Goal: Task Accomplishment & Management: Manage account settings

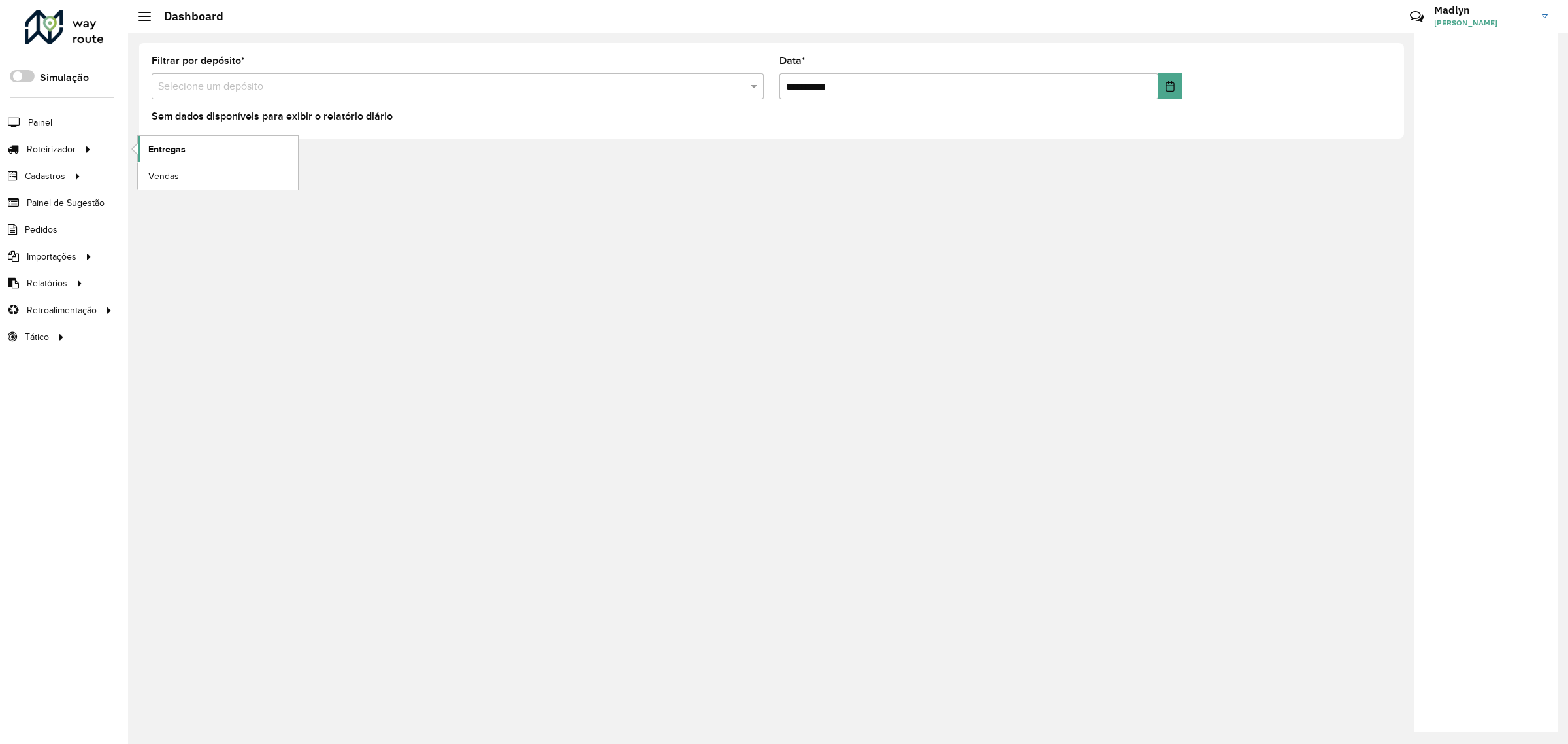
click at [154, 148] on span "Entregas" at bounding box center [167, 149] width 37 height 14
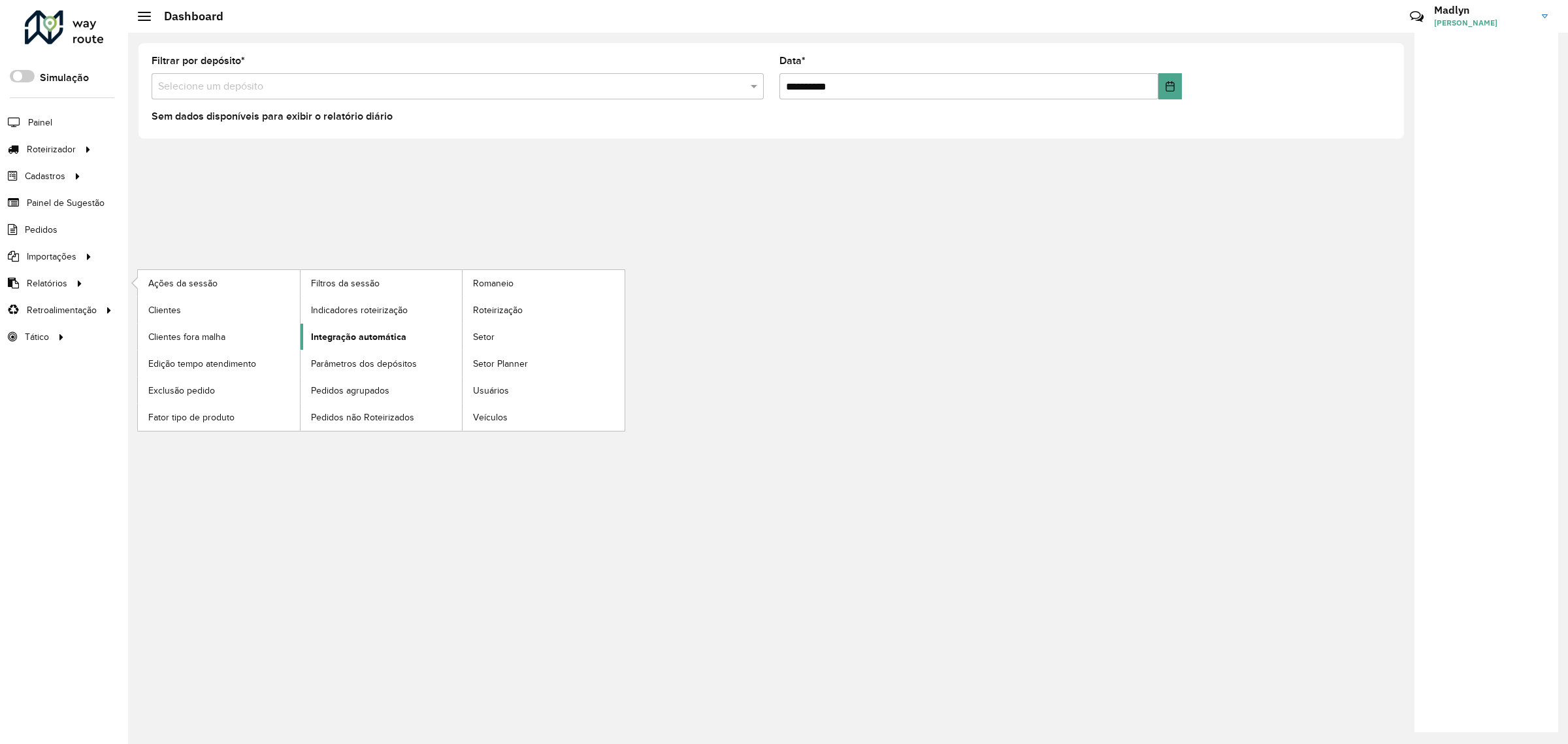
click at [324, 331] on link "Integração automática" at bounding box center [381, 337] width 162 height 26
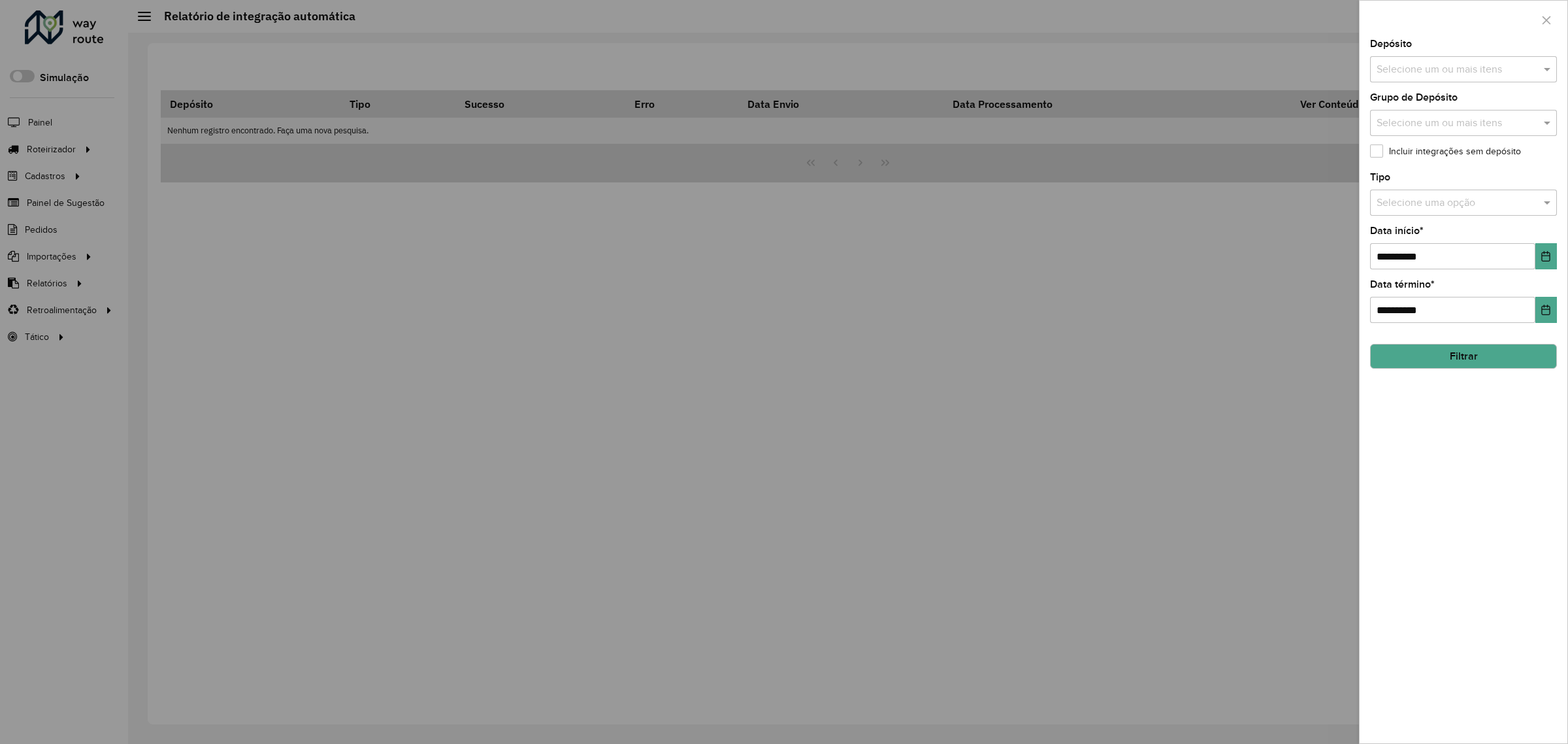
click at [1400, 62] on input "text" at bounding box center [1456, 70] width 167 height 16
type input "****"
click at [1412, 131] on div "CDD Jacarepaguá" at bounding box center [1463, 135] width 186 height 22
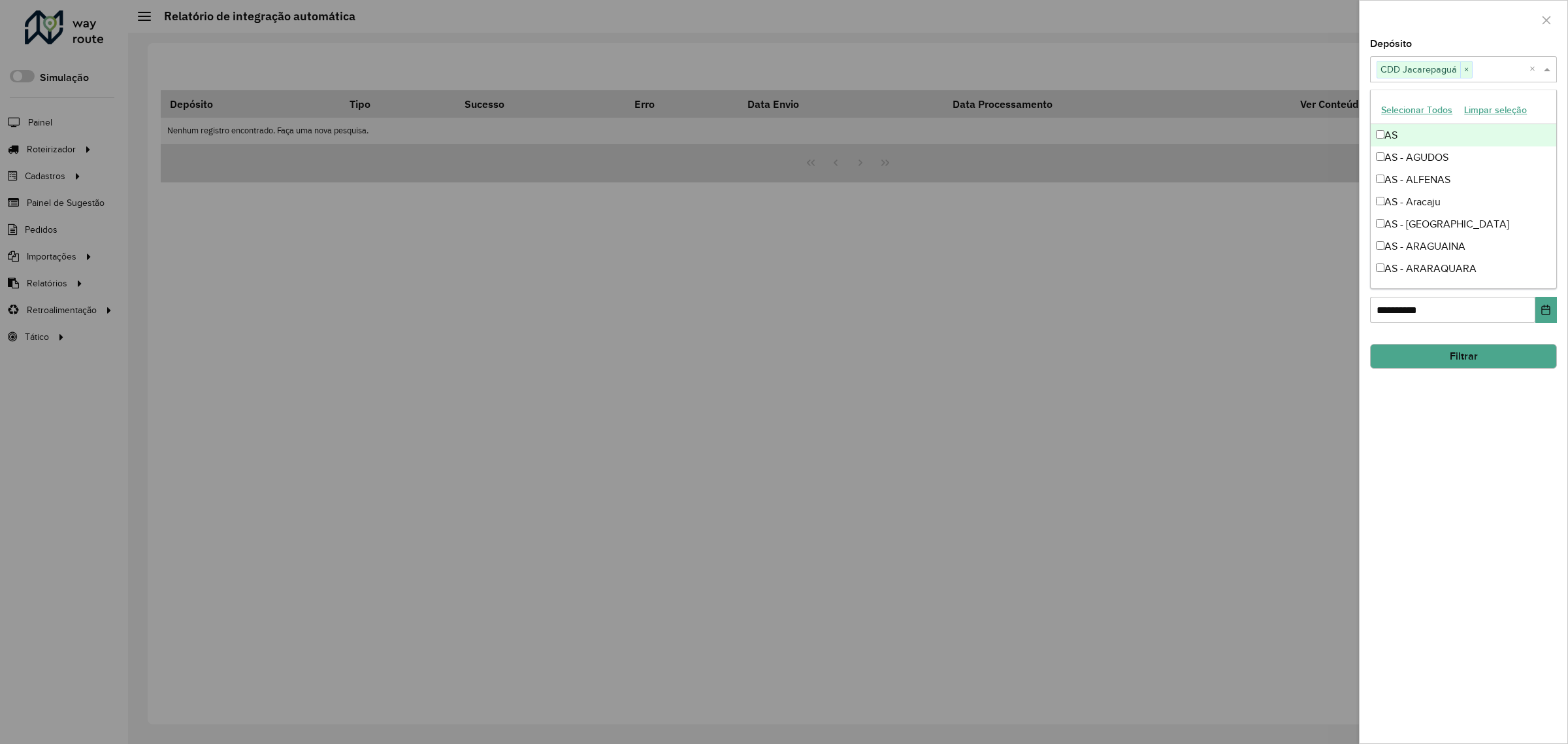
click at [1464, 37] on div at bounding box center [1463, 20] width 207 height 39
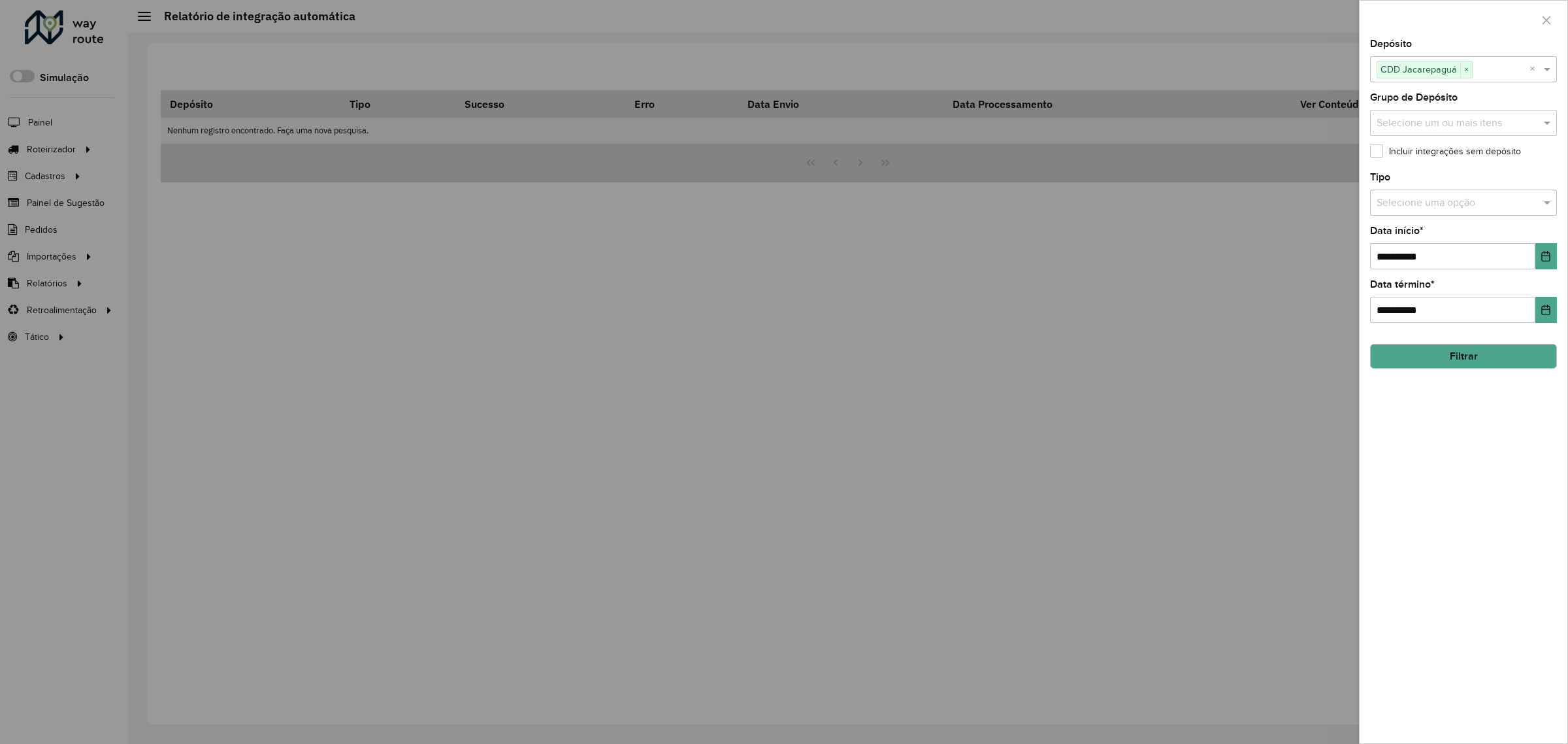
click at [1449, 357] on button "Filtrar" at bounding box center [1463, 356] width 187 height 25
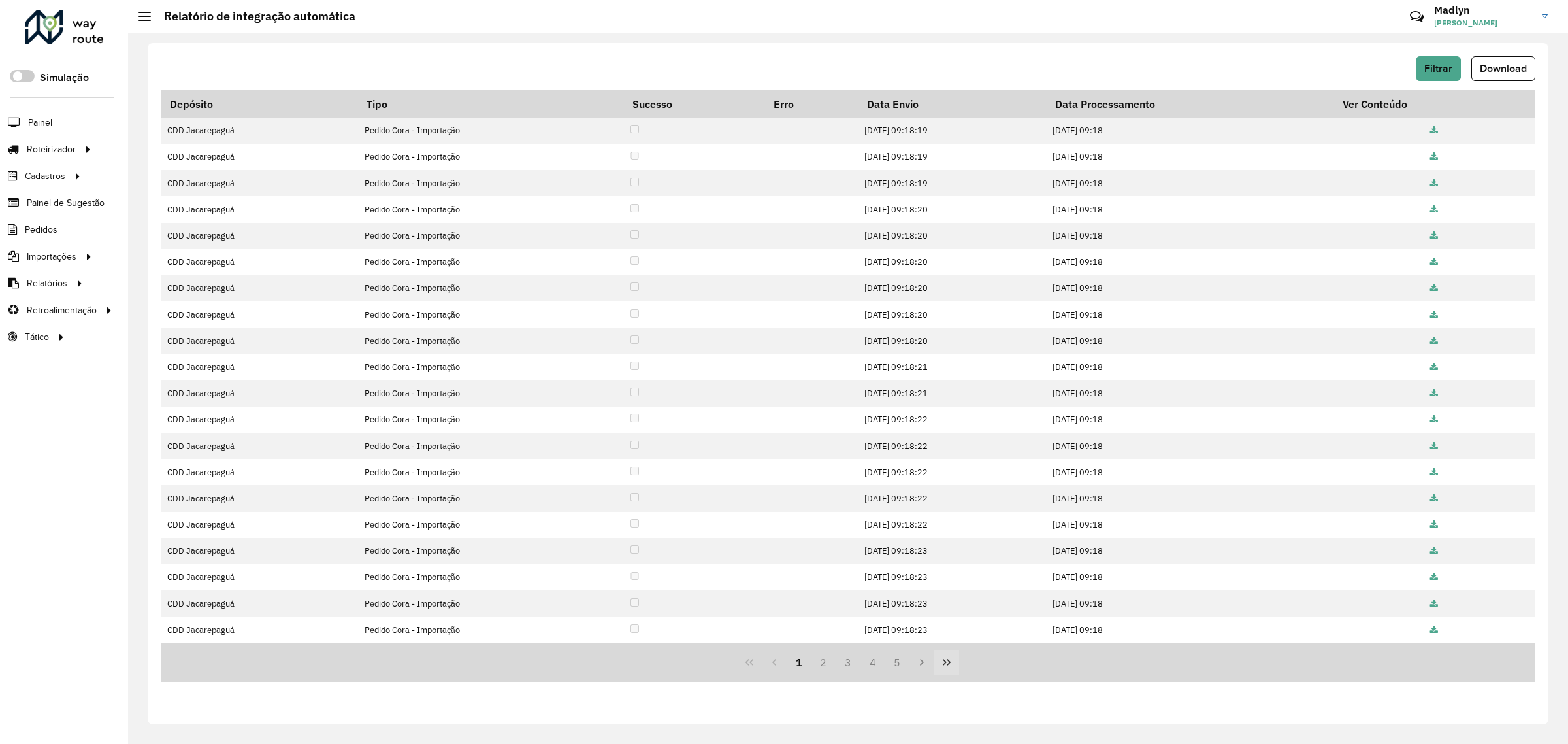
click at [947, 670] on button "Last Page" at bounding box center [946, 662] width 25 height 25
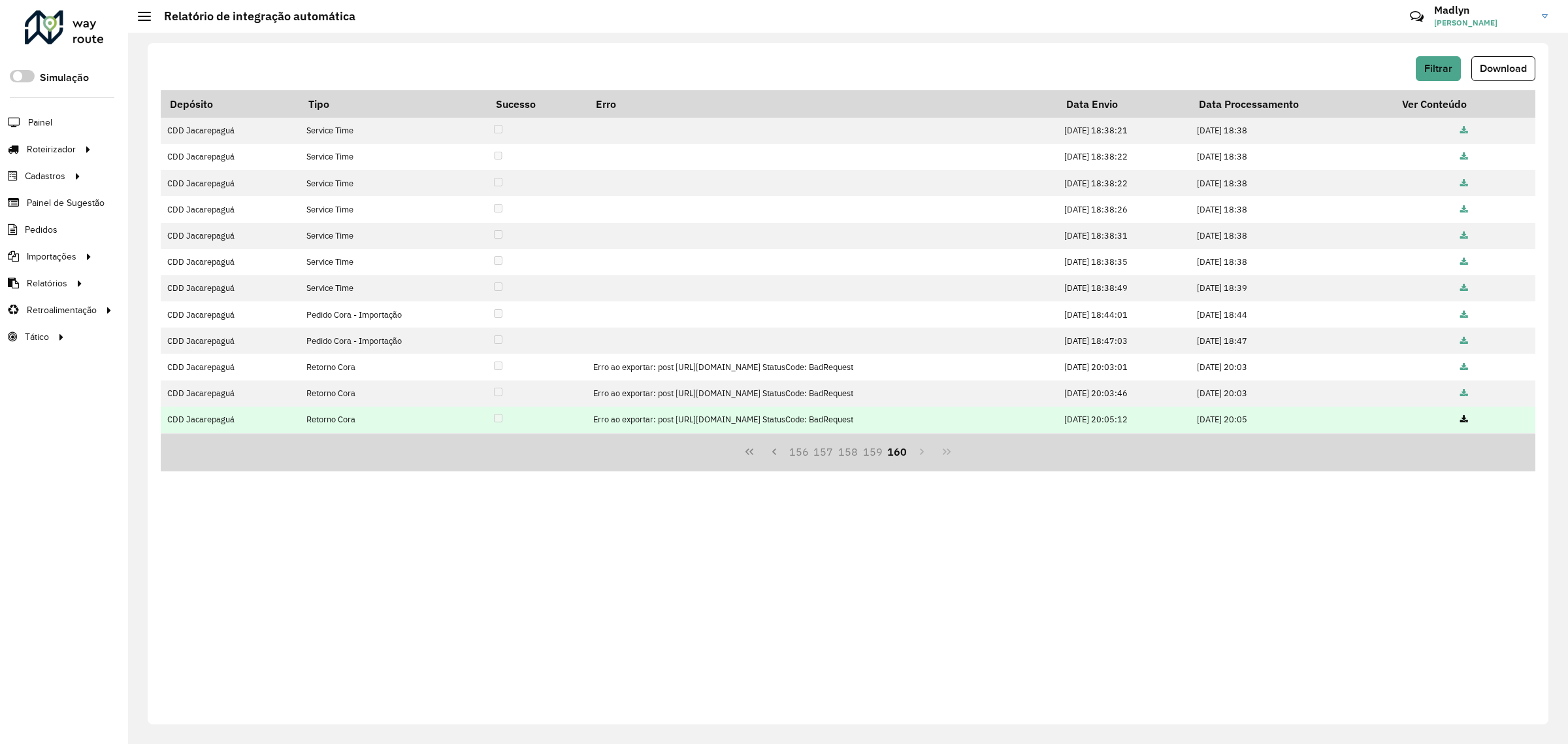
click at [1479, 418] on td at bounding box center [1464, 420] width 142 height 26
click at [1468, 418] on icon at bounding box center [1464, 420] width 8 height 9
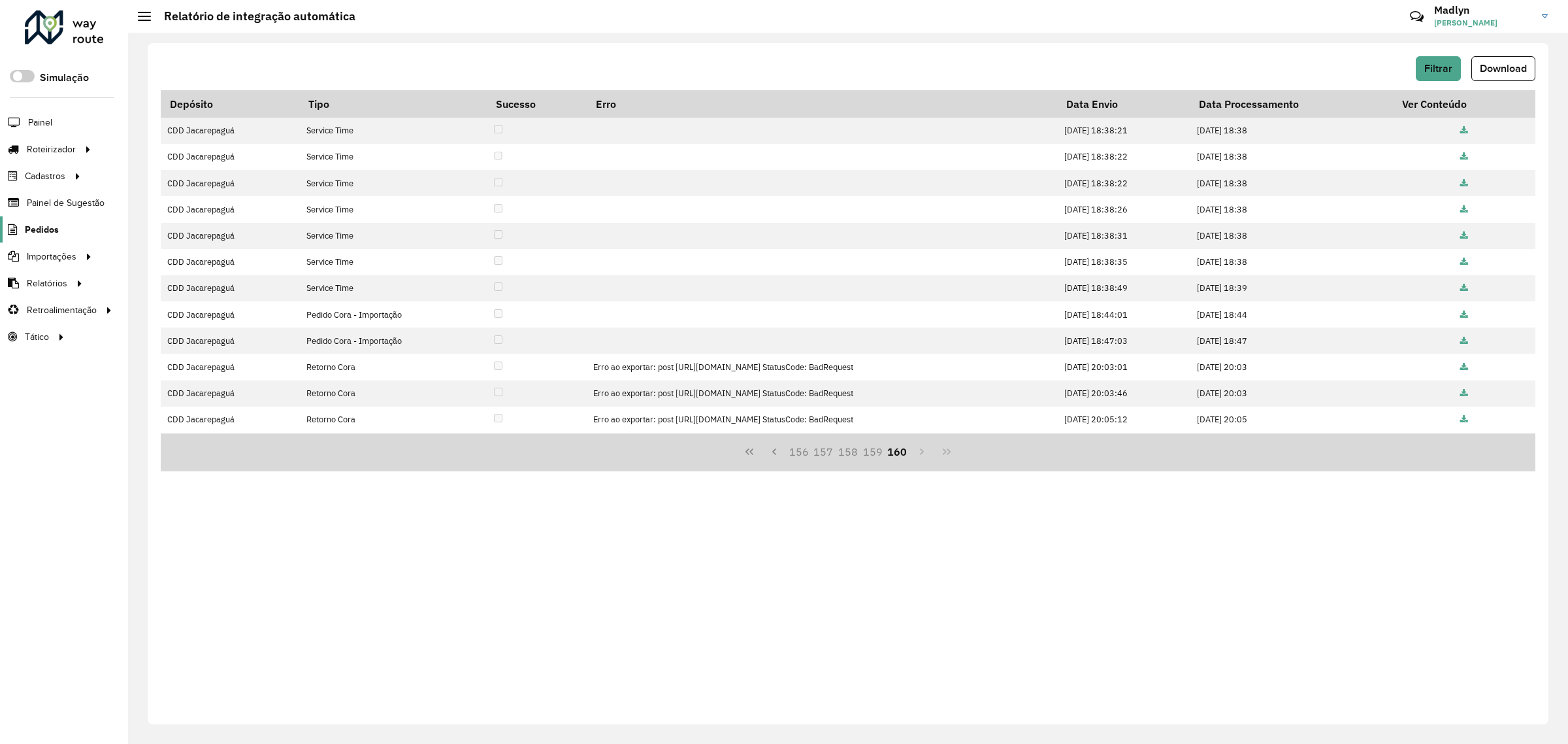
click at [41, 230] on span "Pedidos" at bounding box center [42, 229] width 34 height 14
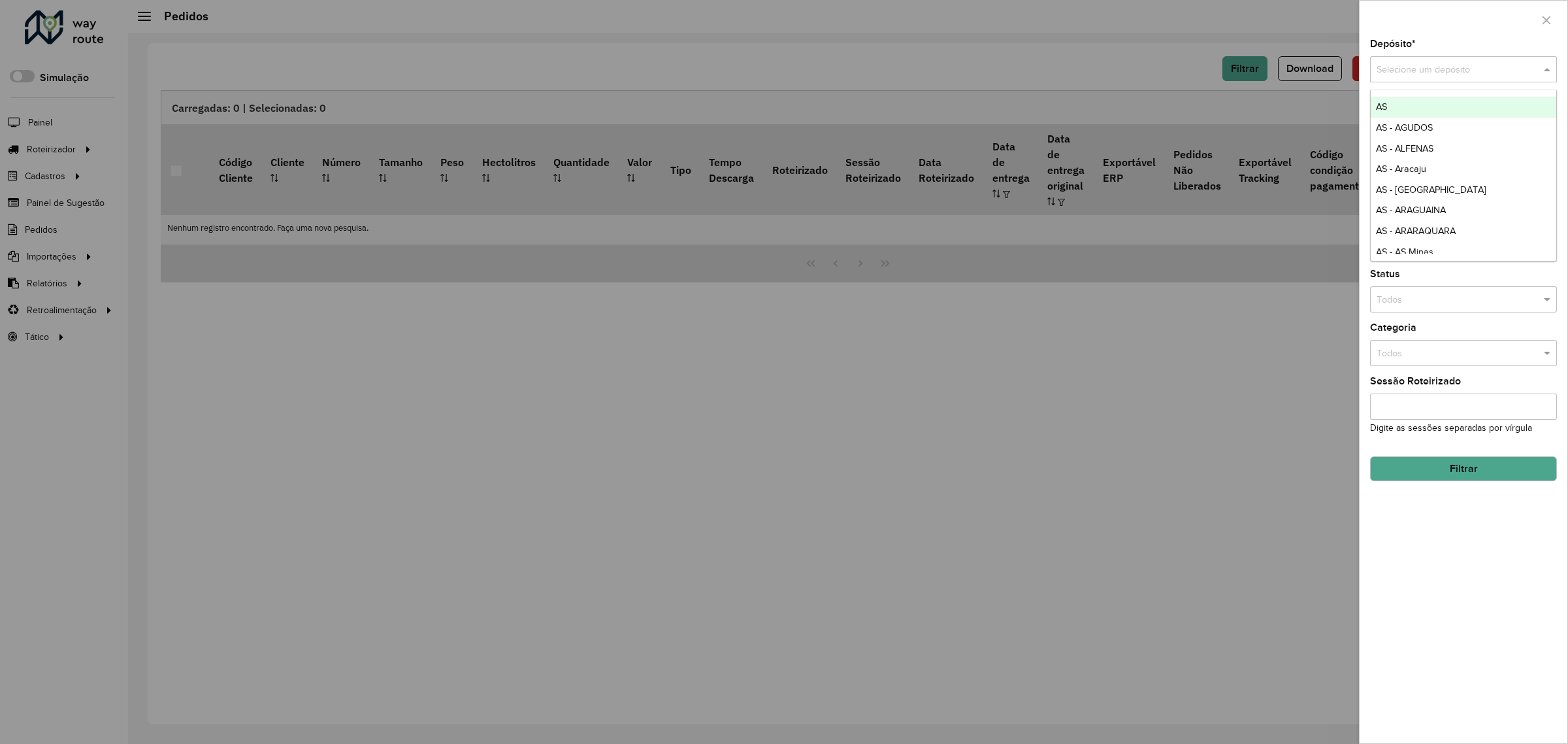
click at [1395, 68] on input "text" at bounding box center [1450, 70] width 148 height 14
type input "****"
click at [1420, 110] on span "CDD Jacarepaguá" at bounding box center [1414, 106] width 76 height 11
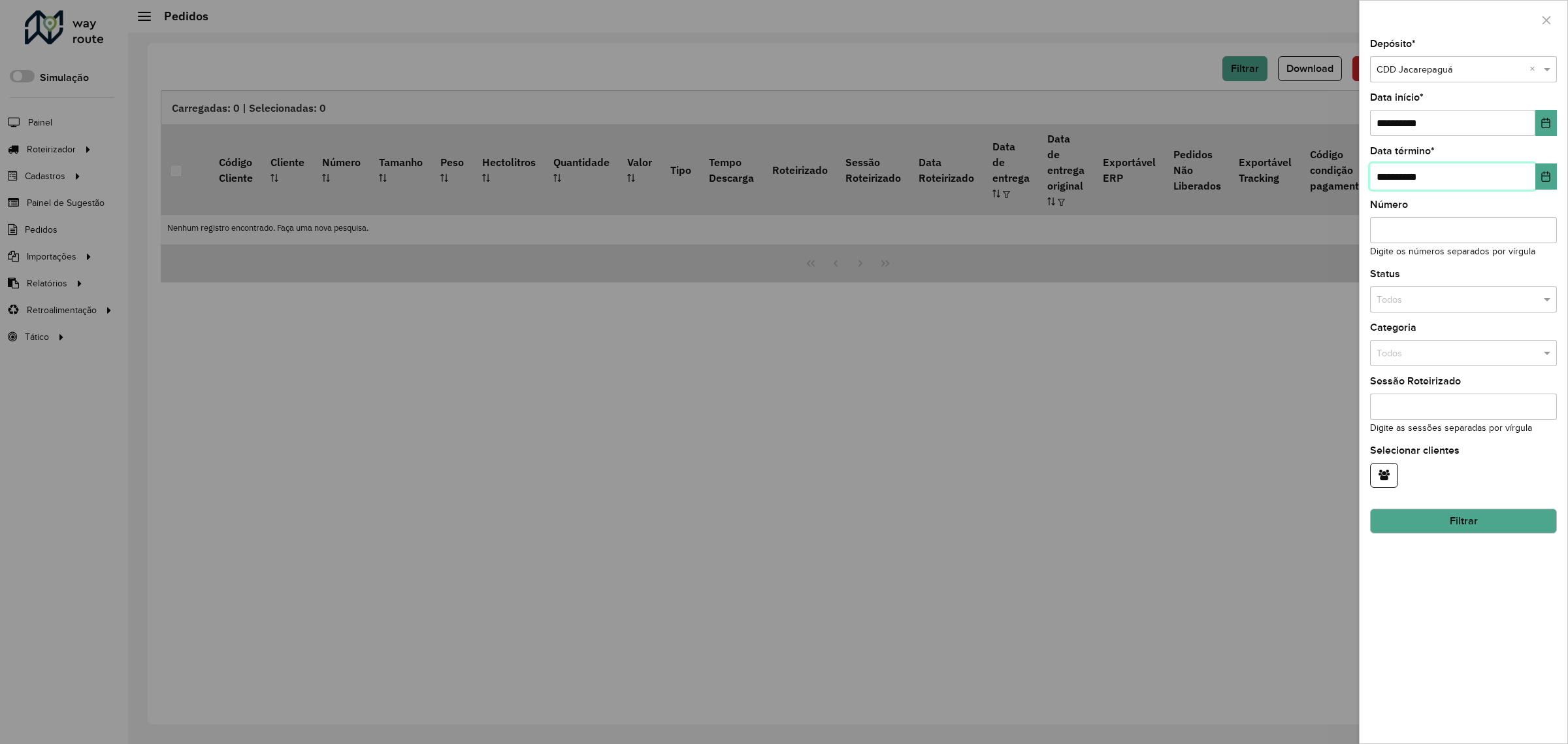
click at [1377, 177] on input "**********" at bounding box center [1452, 177] width 165 height 26
drag, startPoint x: 1389, startPoint y: 175, endPoint x: 1340, endPoint y: 171, distance: 49.2
click at [1340, 171] on body "Aguarde... Pop-up bloqueado! Seu navegador bloqueou automáticamente a abertura …" at bounding box center [784, 372] width 1568 height 744
type input "**********"
click at [1383, 118] on input "**********" at bounding box center [1452, 123] width 165 height 26
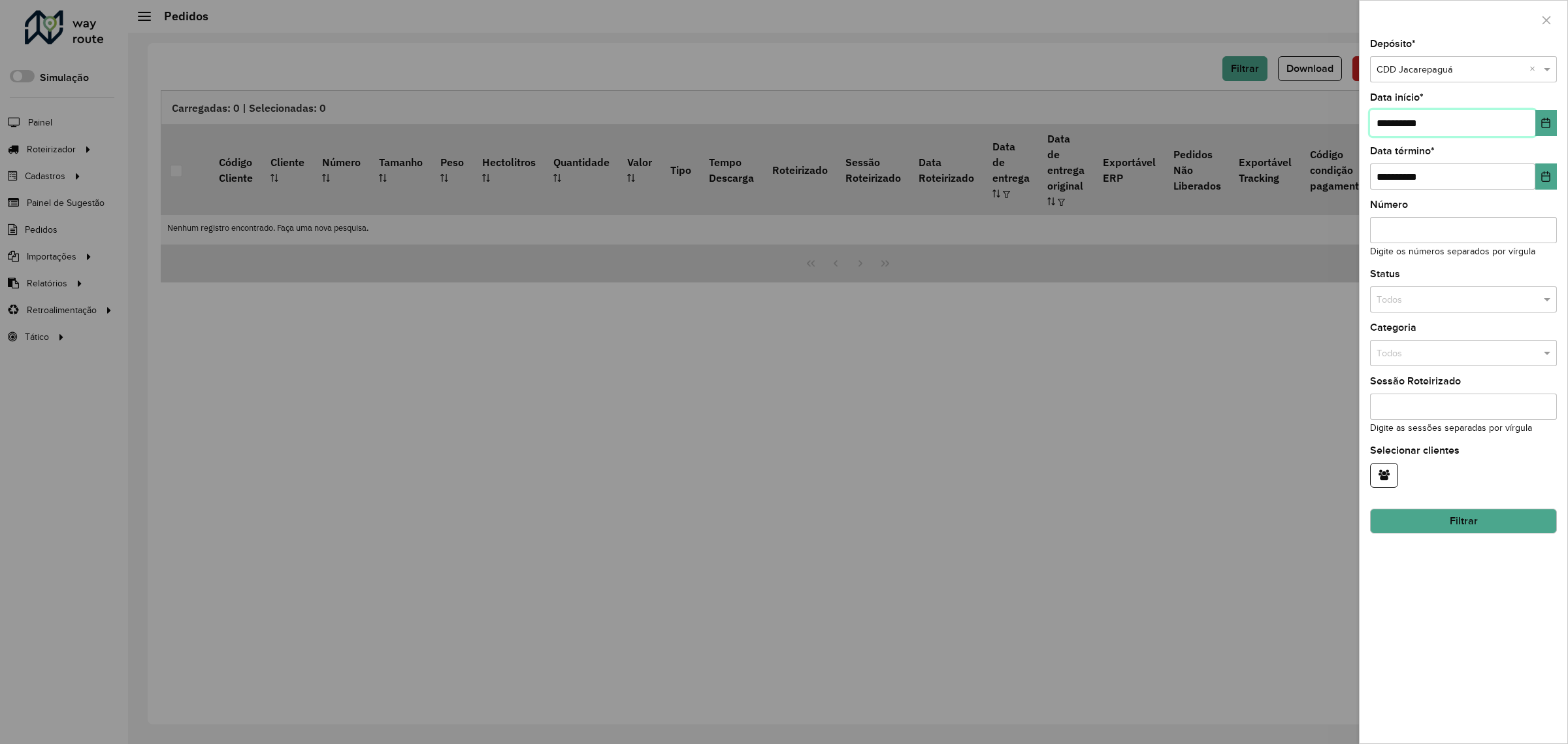
type input "**********"
click at [1405, 301] on input "text" at bounding box center [1450, 300] width 148 height 14
click at [1410, 521] on button "Filtrar" at bounding box center [1463, 521] width 187 height 25
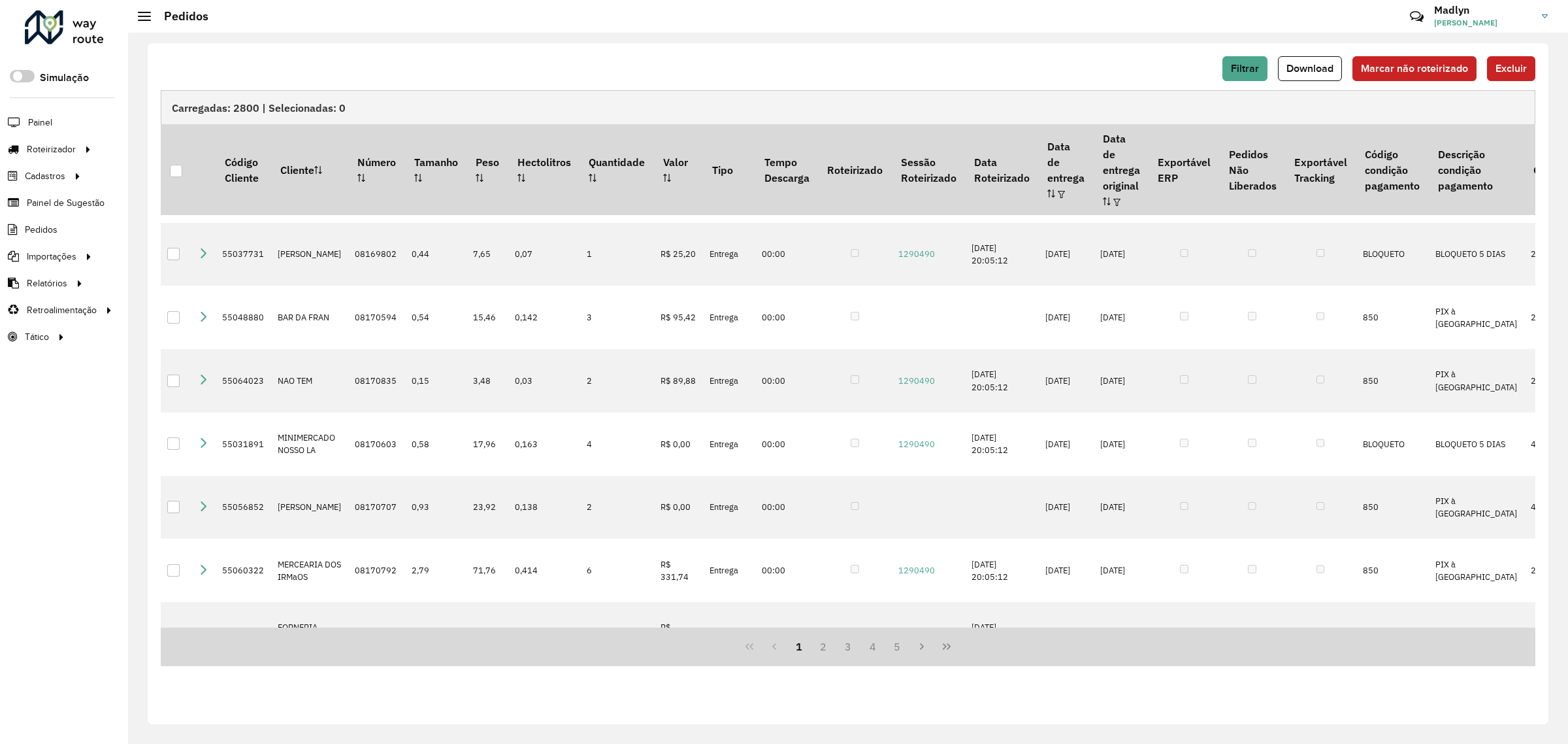
scroll to position [838, 0]
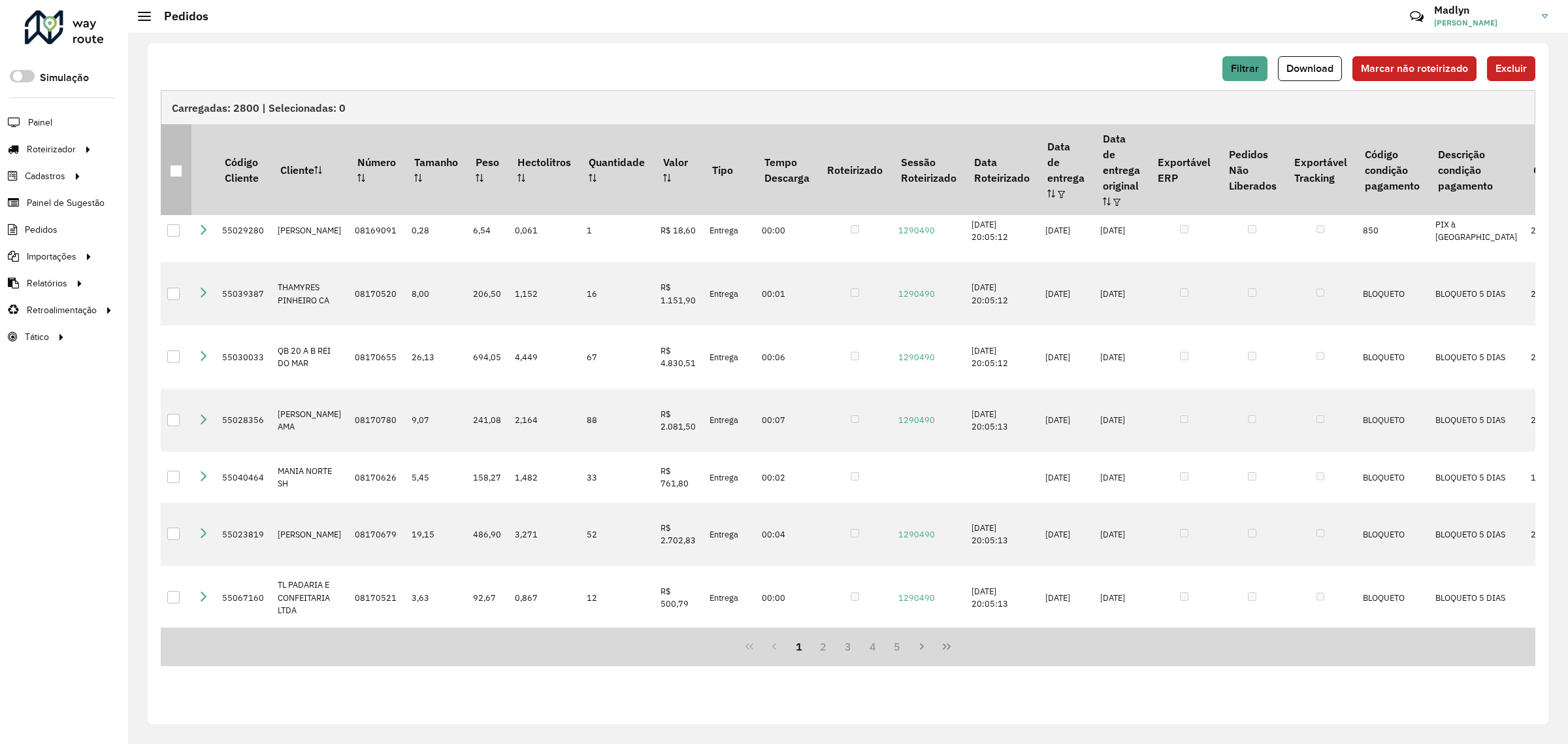
click at [175, 165] on div at bounding box center [176, 171] width 12 height 12
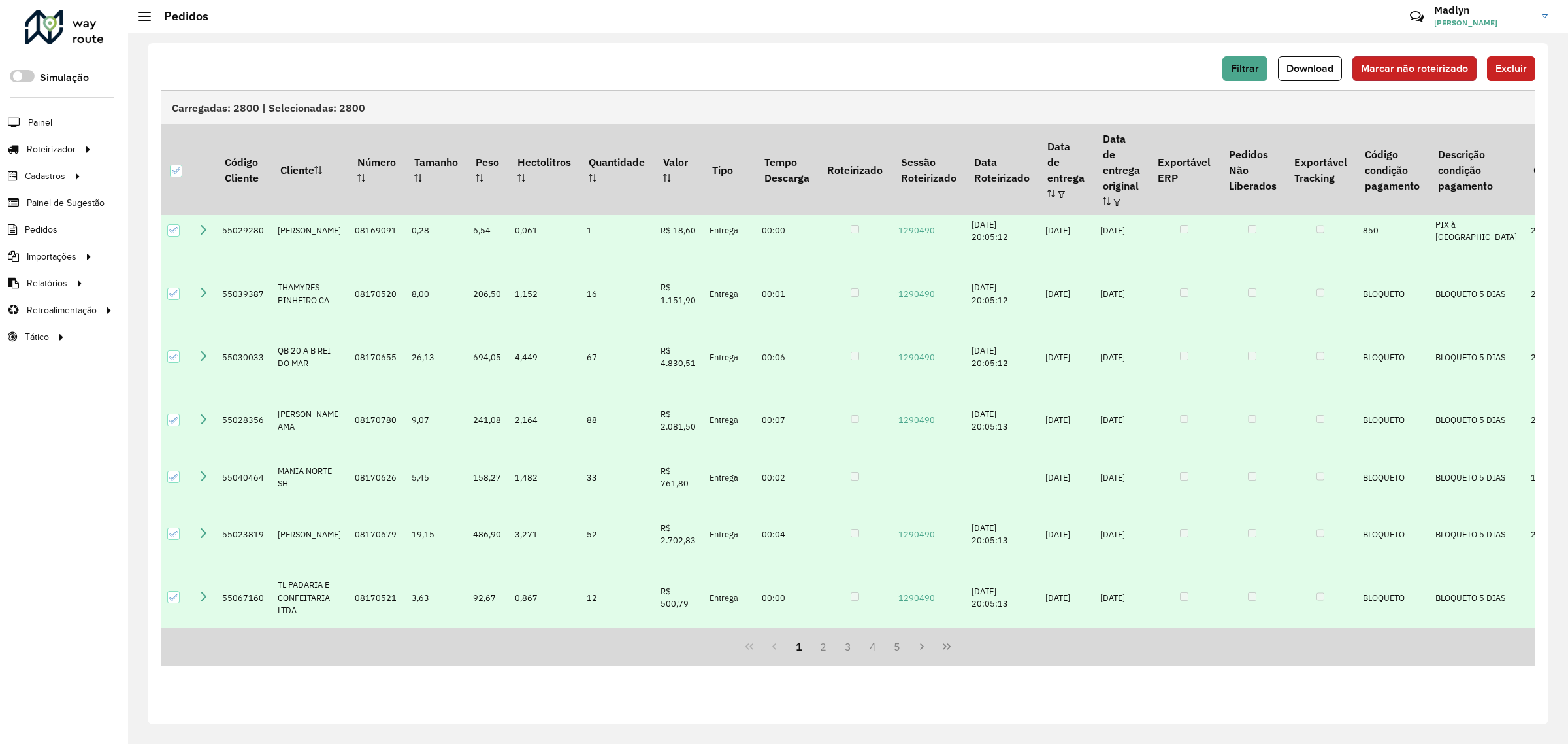
click at [1385, 67] on span "Marcar não roteirizado" at bounding box center [1414, 68] width 107 height 11
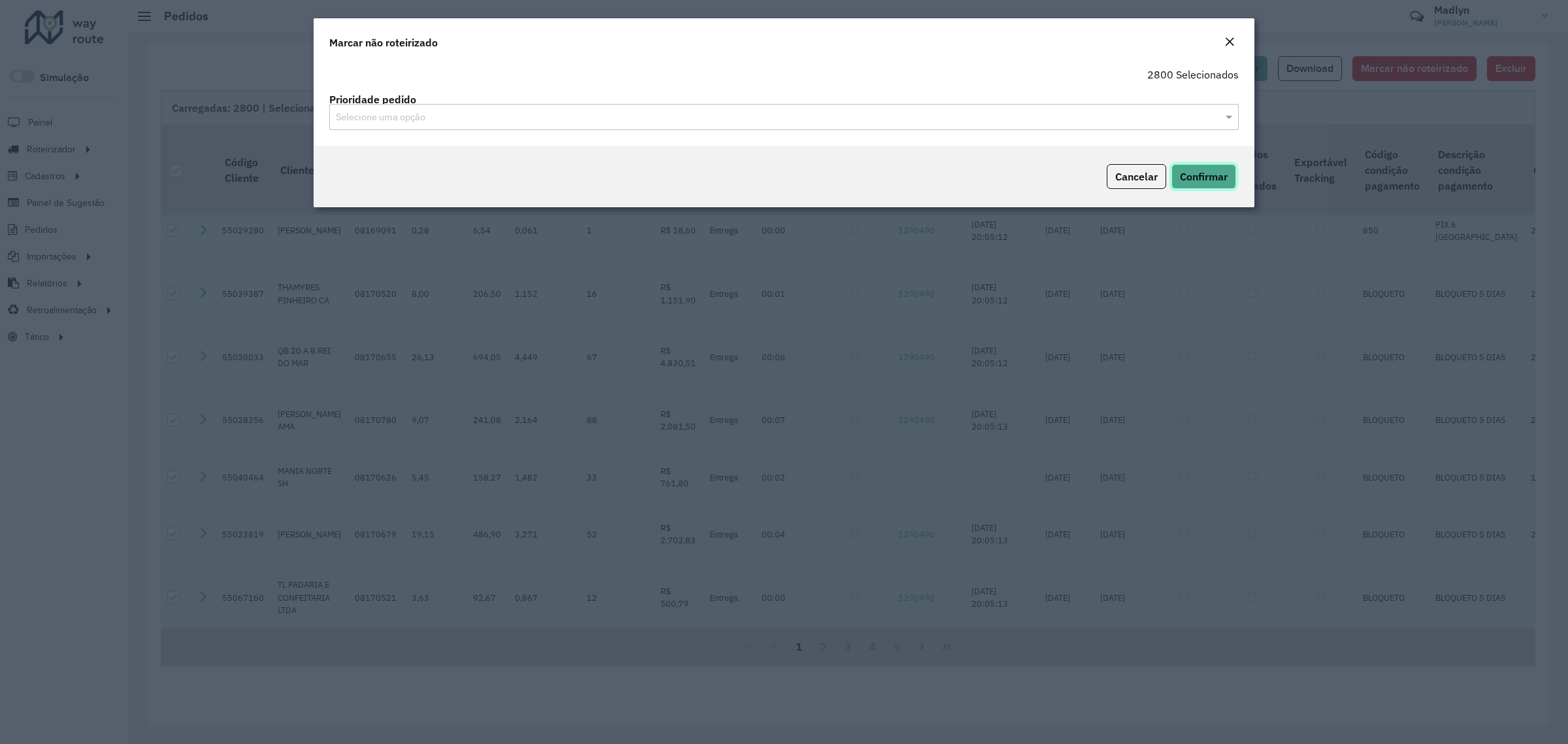
click at [1213, 175] on span "Confirmar" at bounding box center [1203, 177] width 48 height 13
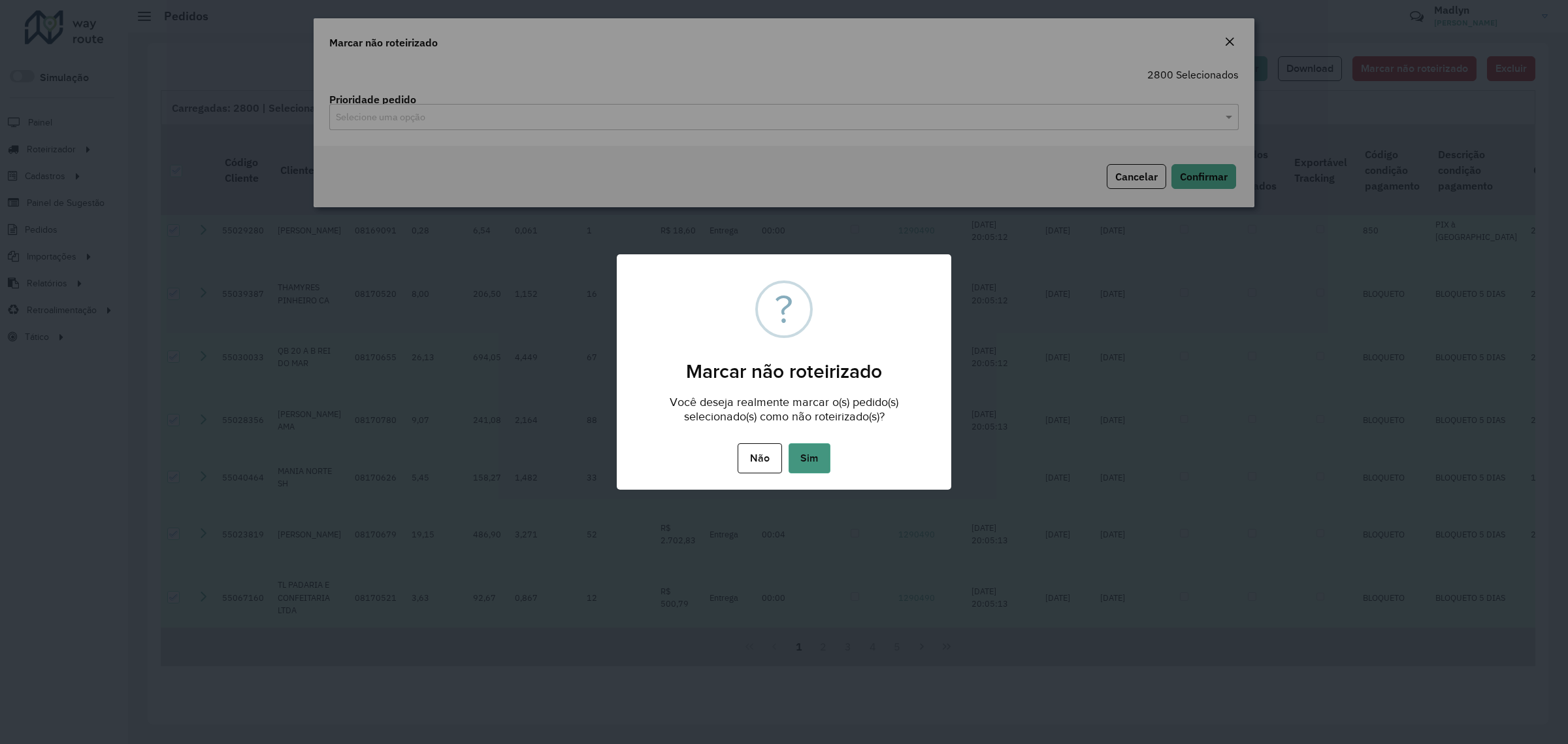
click at [812, 454] on button "Sim" at bounding box center [809, 458] width 42 height 30
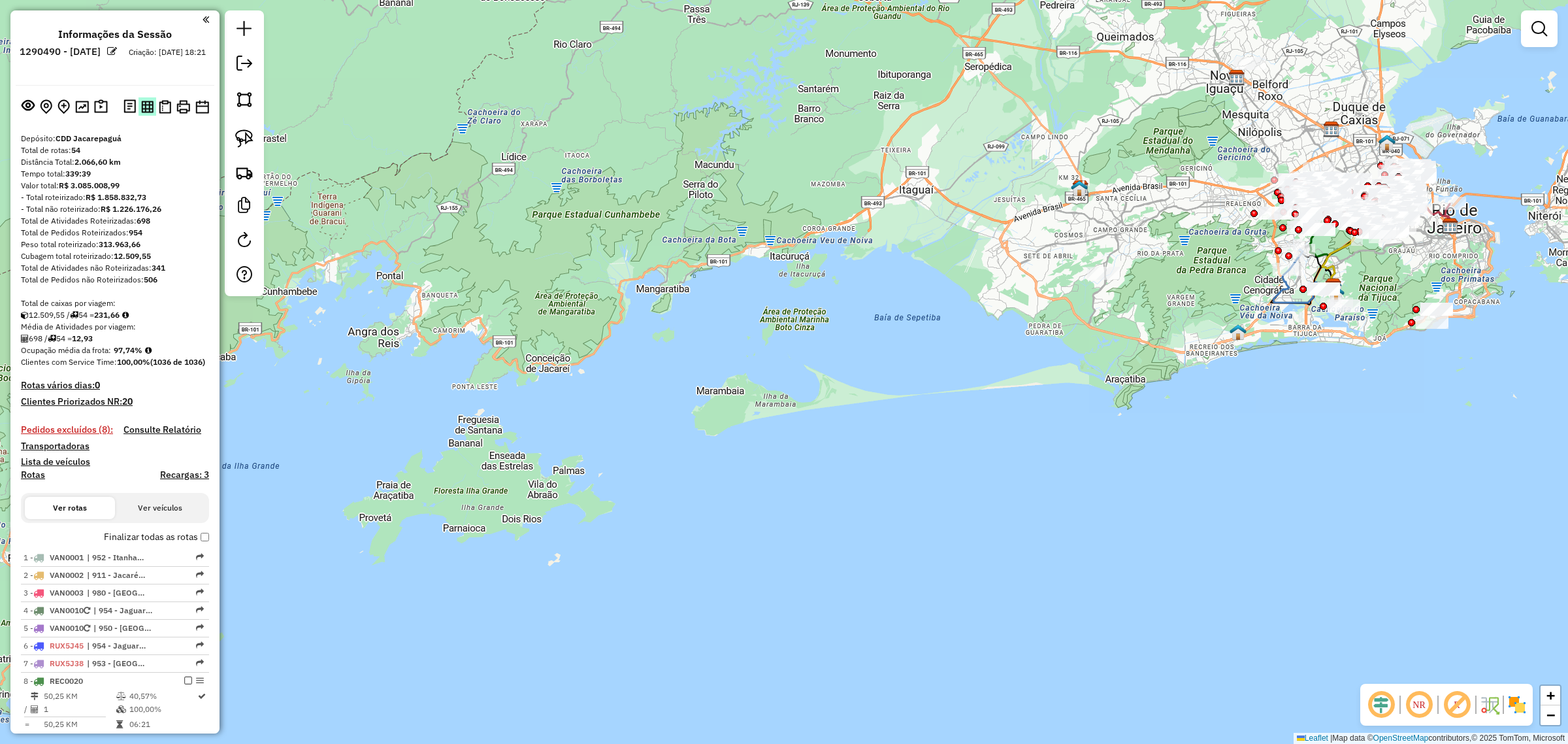
click at [142, 105] on img at bounding box center [147, 106] width 12 height 12
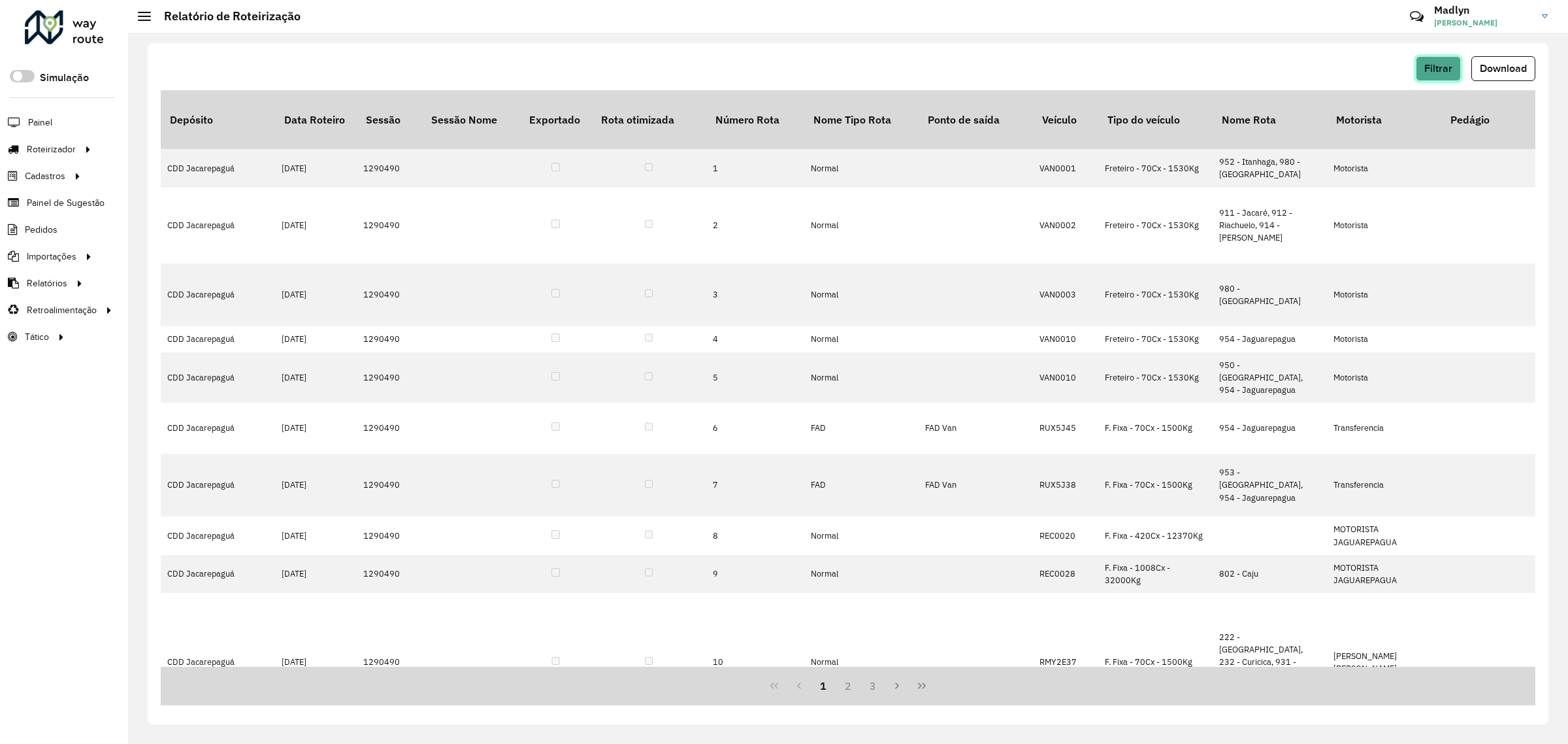
click at [1444, 70] on span "Filtrar" at bounding box center [1438, 68] width 28 height 11
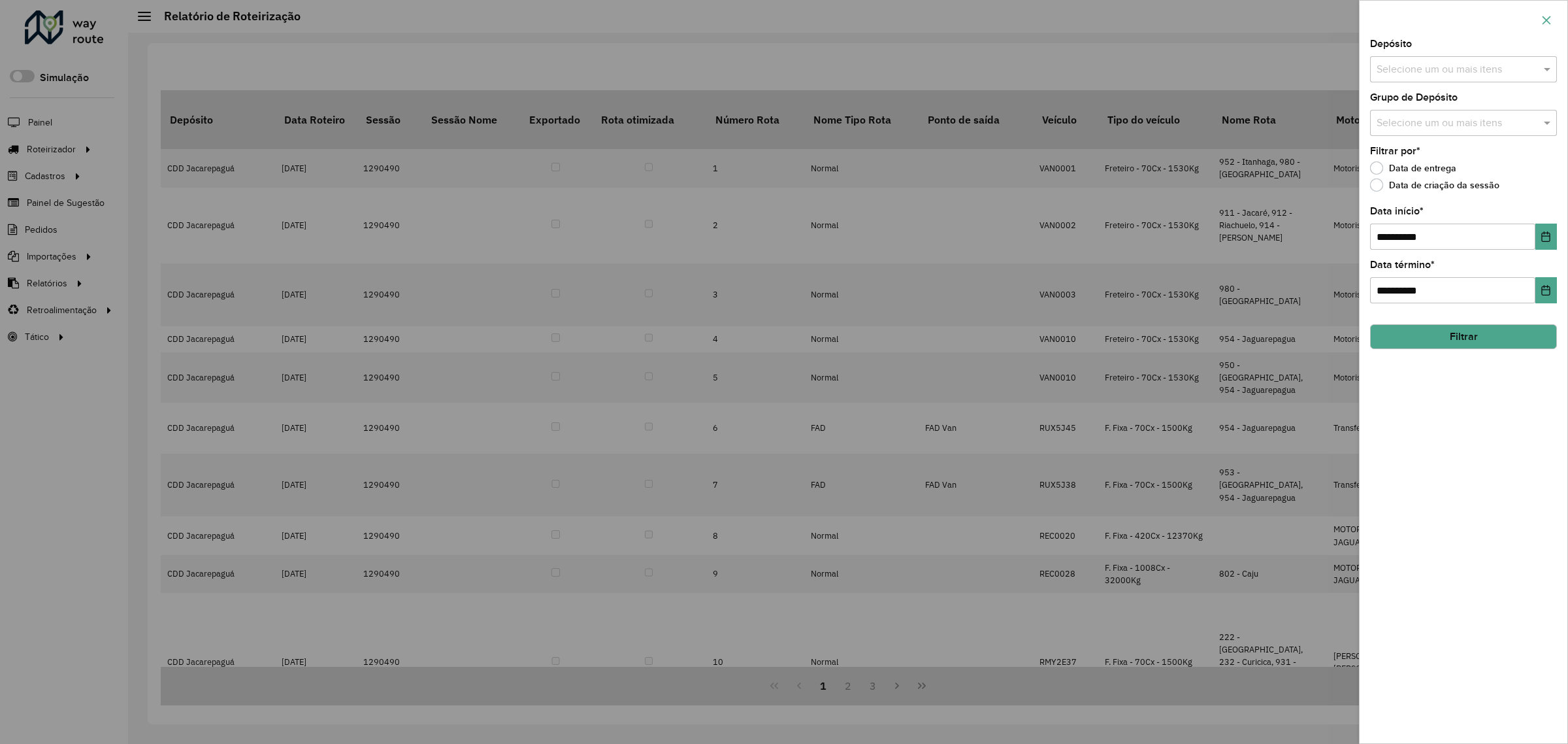
click at [1549, 17] on icon "button" at bounding box center [1546, 20] width 9 height 9
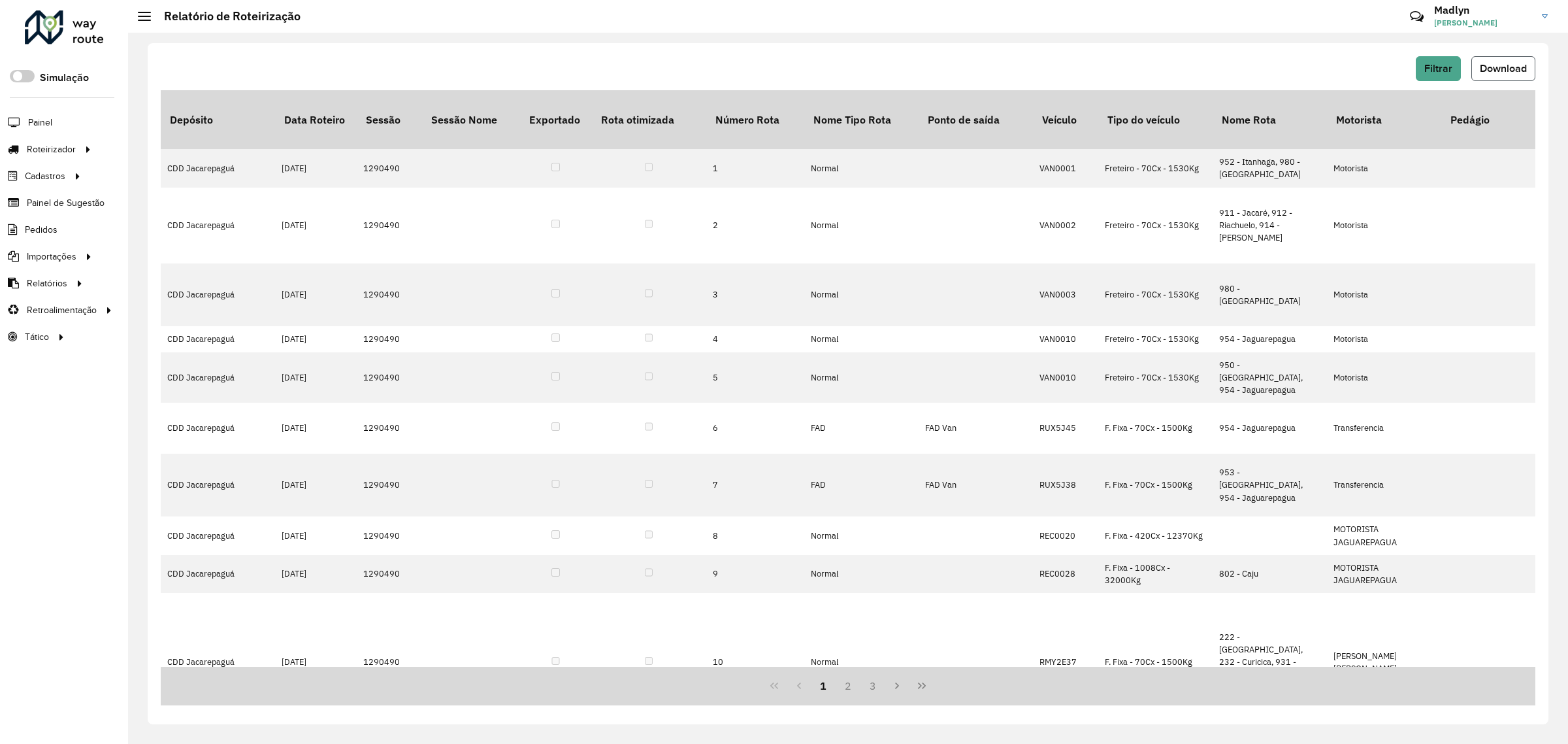
click at [1514, 68] on span "Download" at bounding box center [1503, 68] width 47 height 11
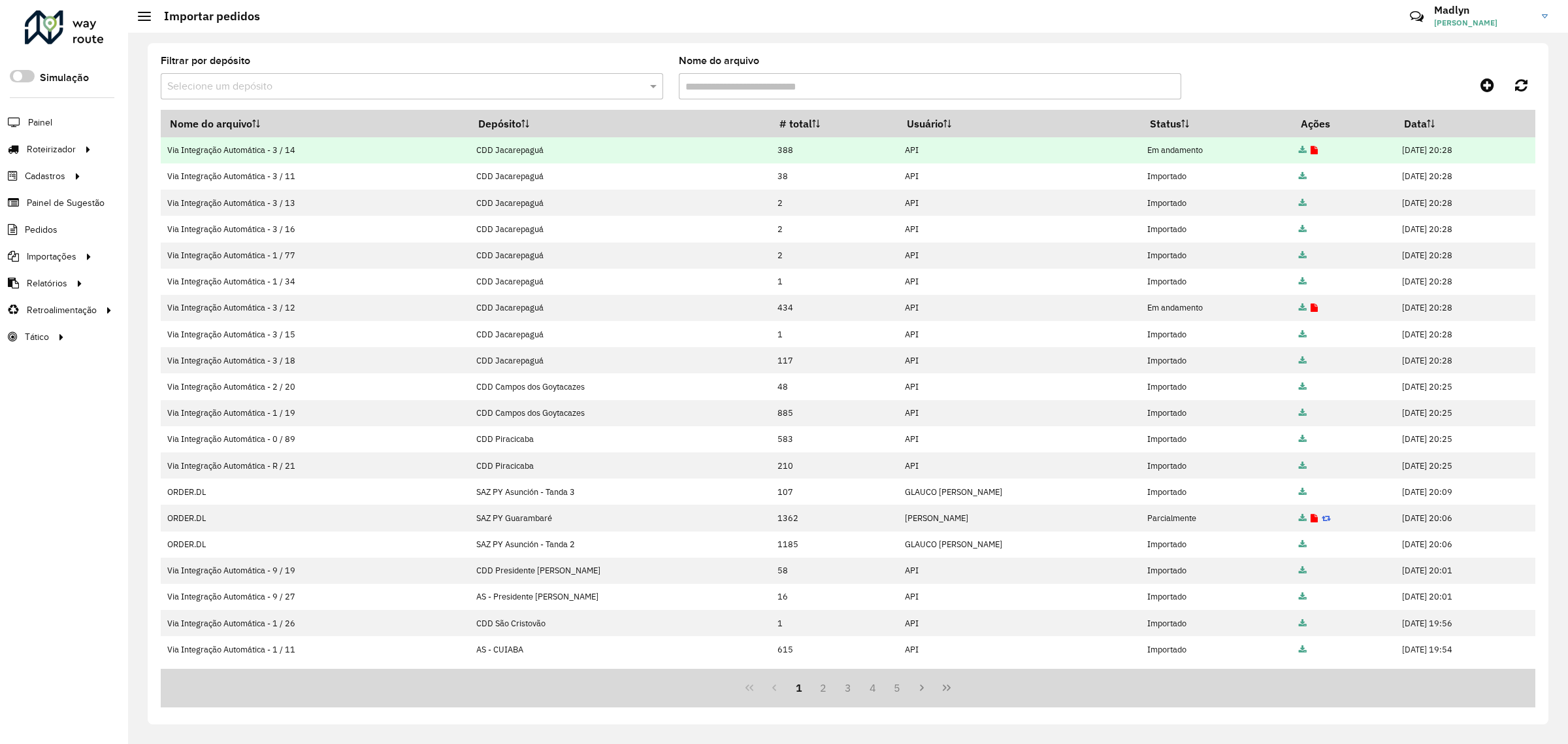
click at [1310, 148] on icon at bounding box center [1313, 150] width 7 height 9
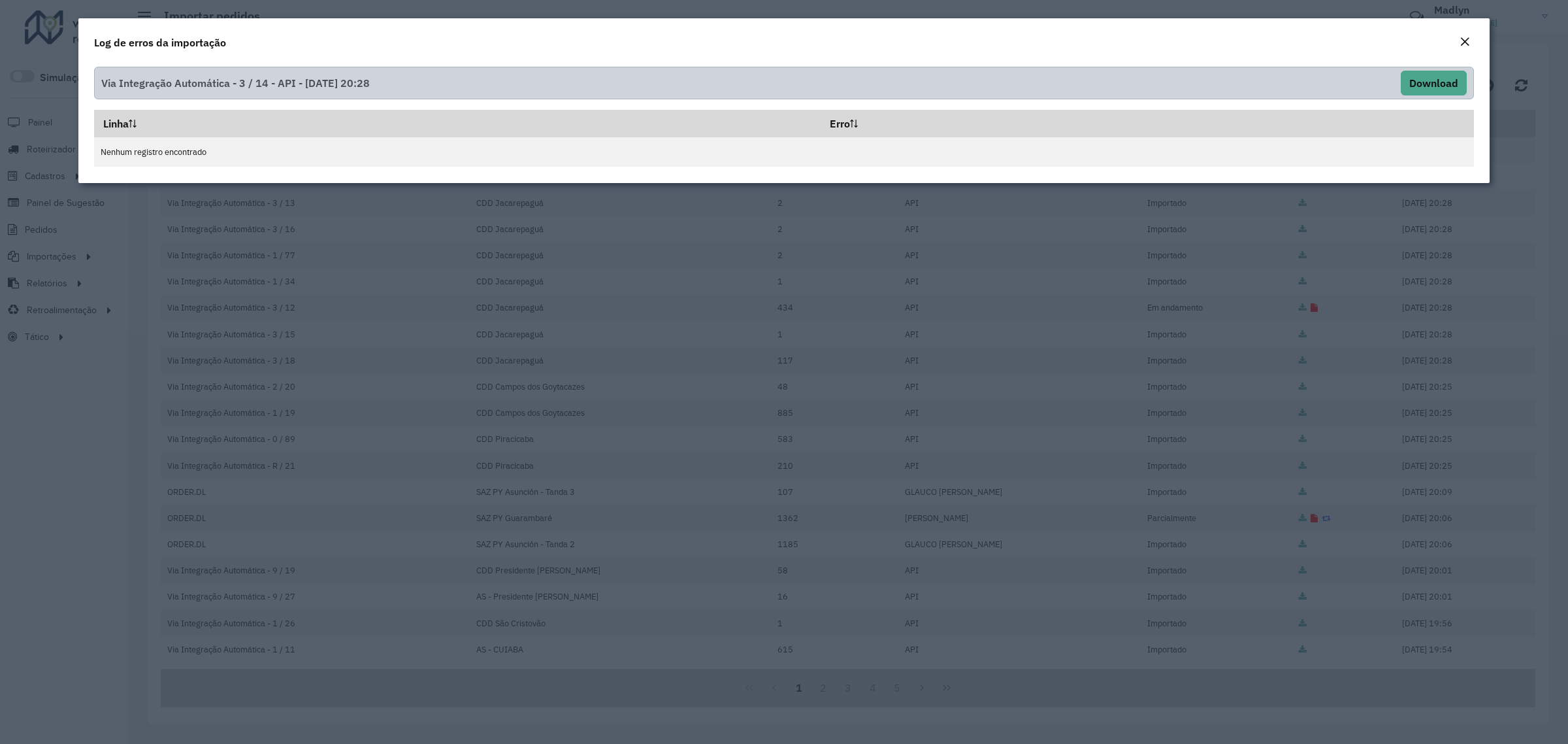
click at [1465, 35] on div "Close" at bounding box center [1464, 43] width 11 height 16
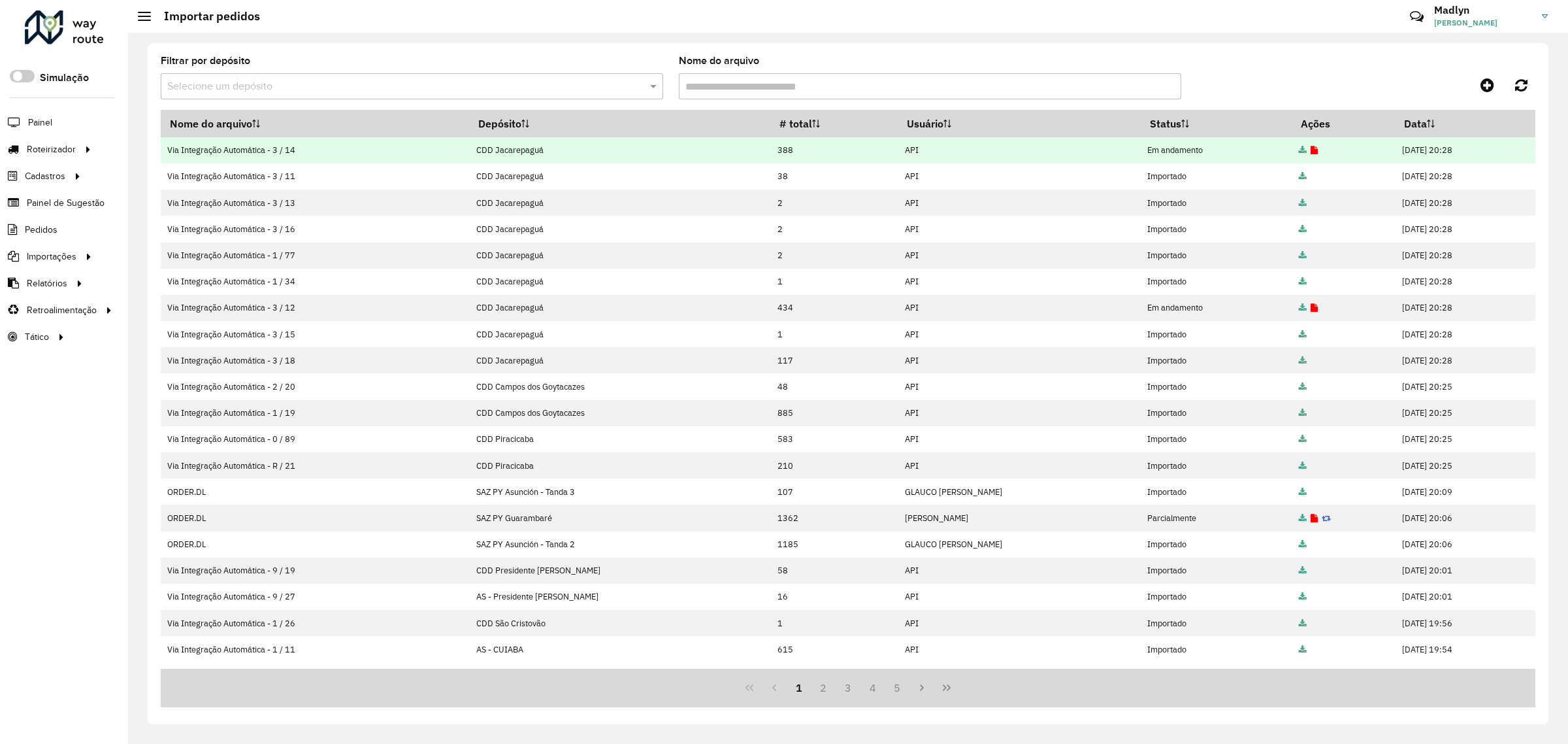
click at [1310, 150] on icon at bounding box center [1313, 150] width 7 height 9
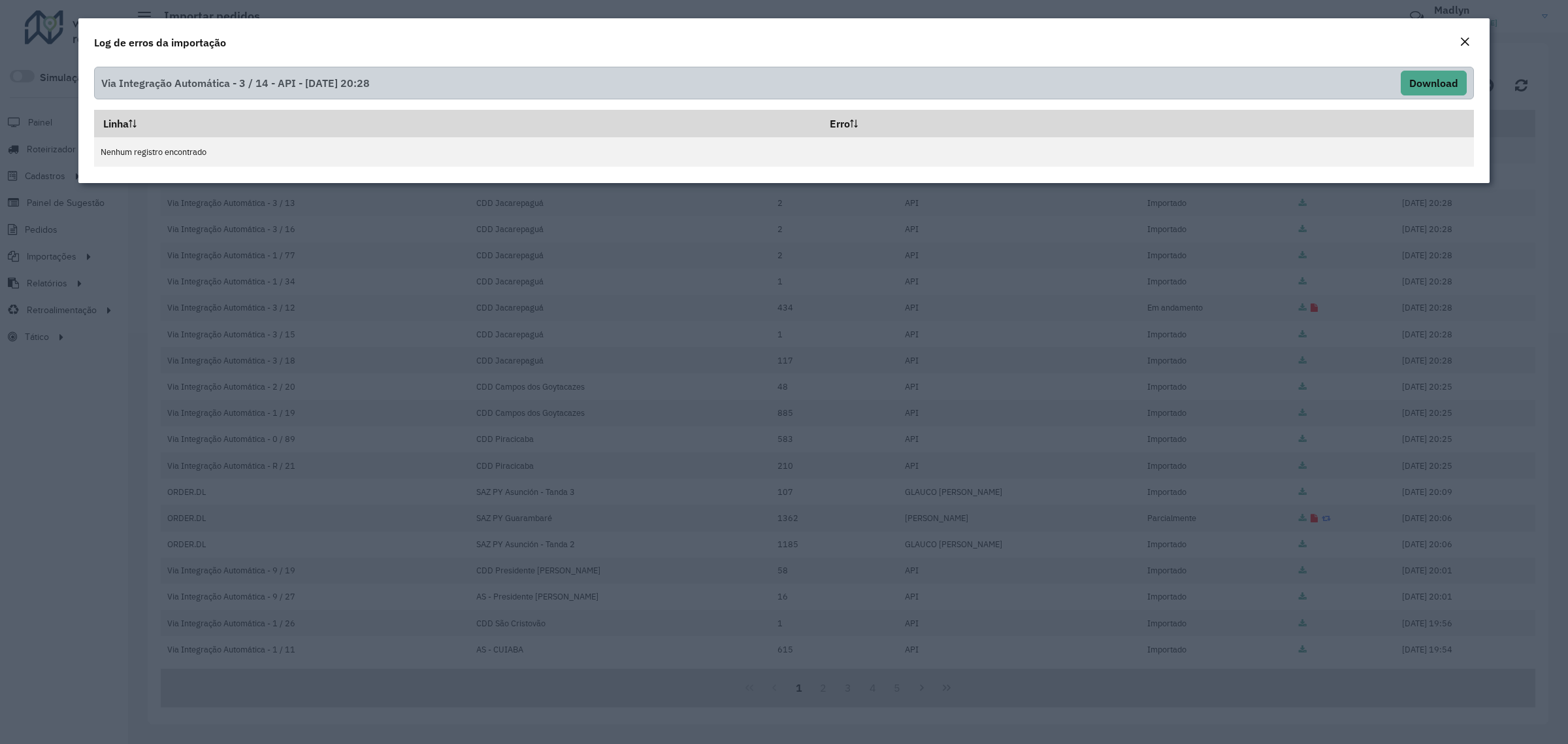
click at [1462, 33] on div "Log de erros da importação" at bounding box center [784, 40] width 1411 height 43
click at [1463, 45] on em "Close" at bounding box center [1464, 42] width 11 height 11
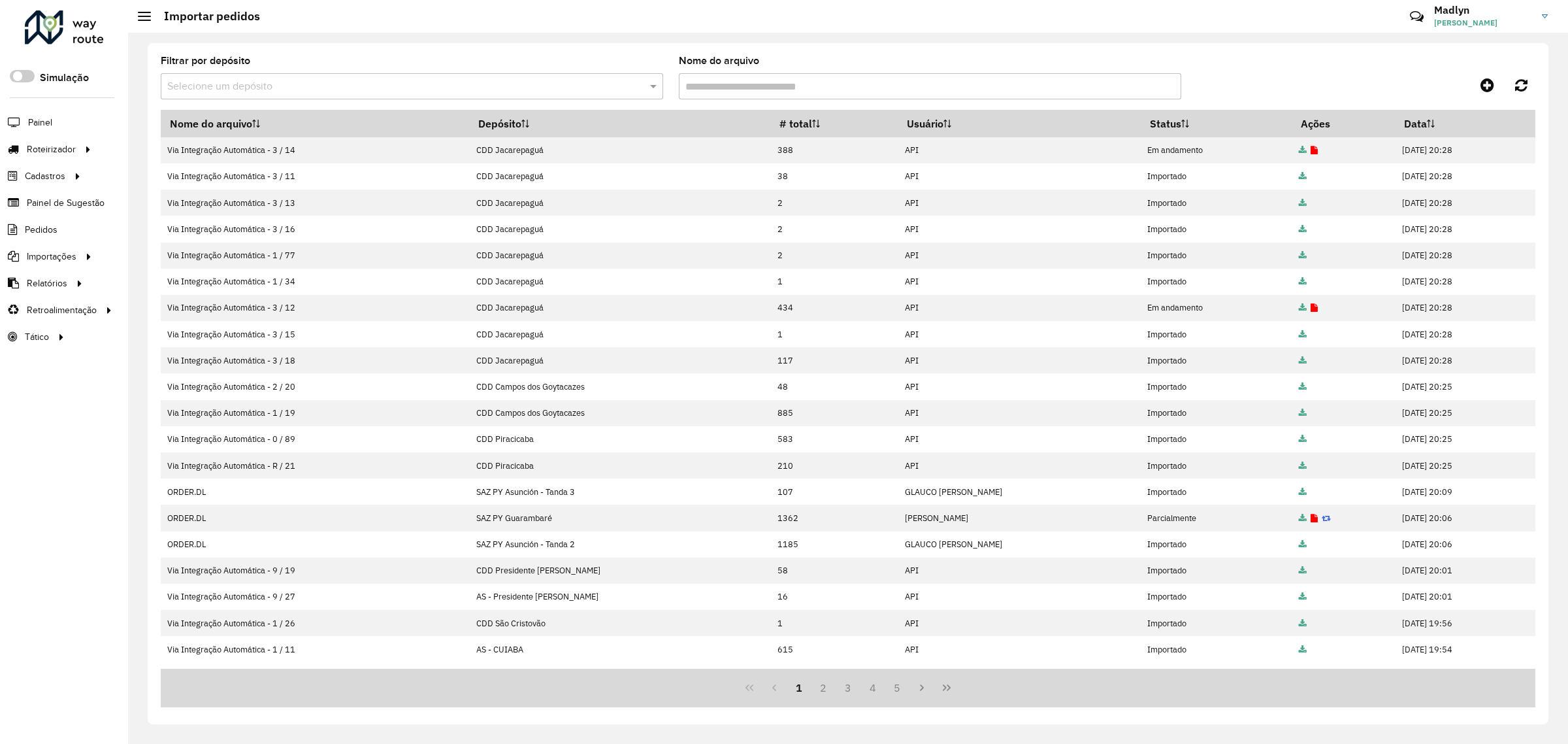
click at [245, 79] on input "text" at bounding box center [399, 87] width 463 height 16
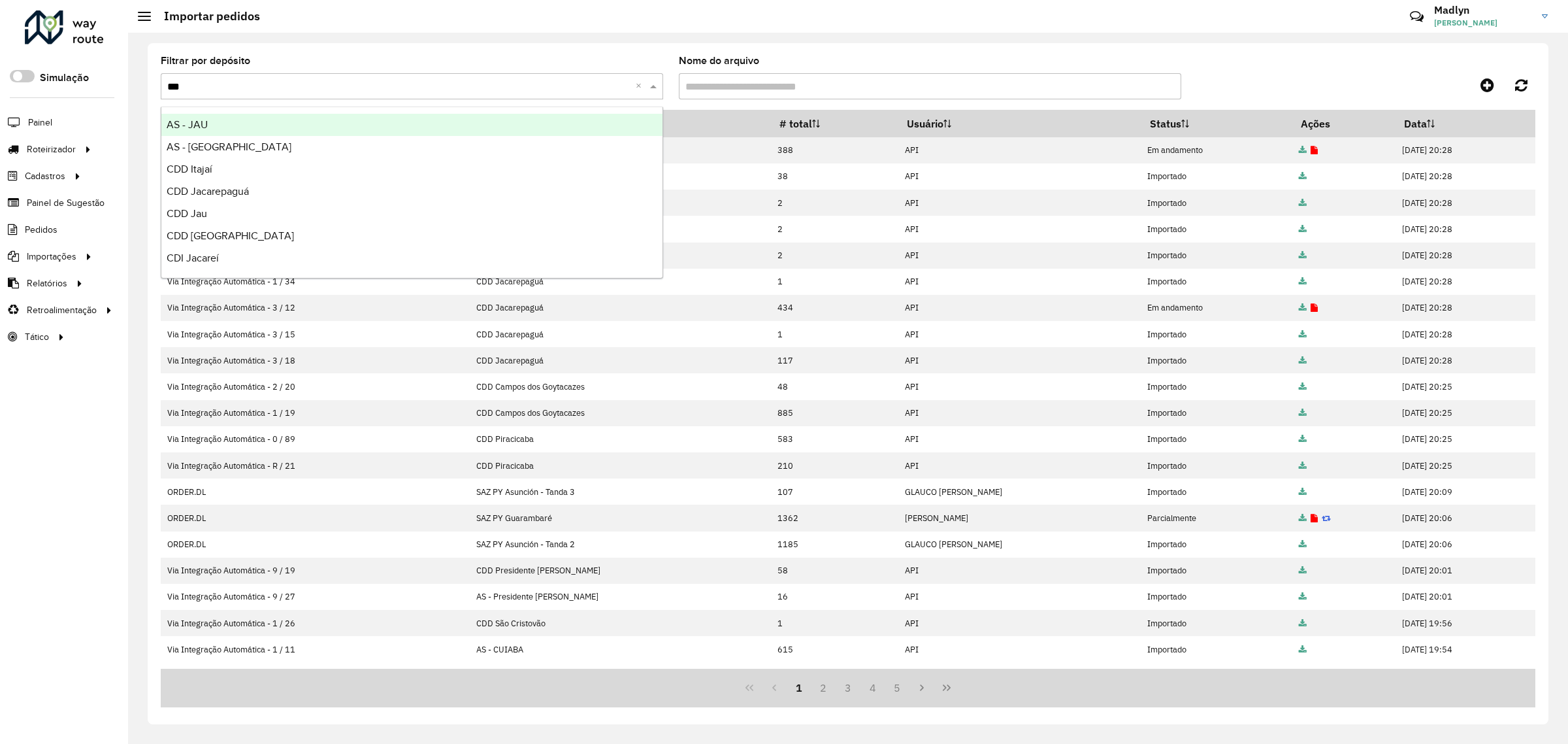
type input "****"
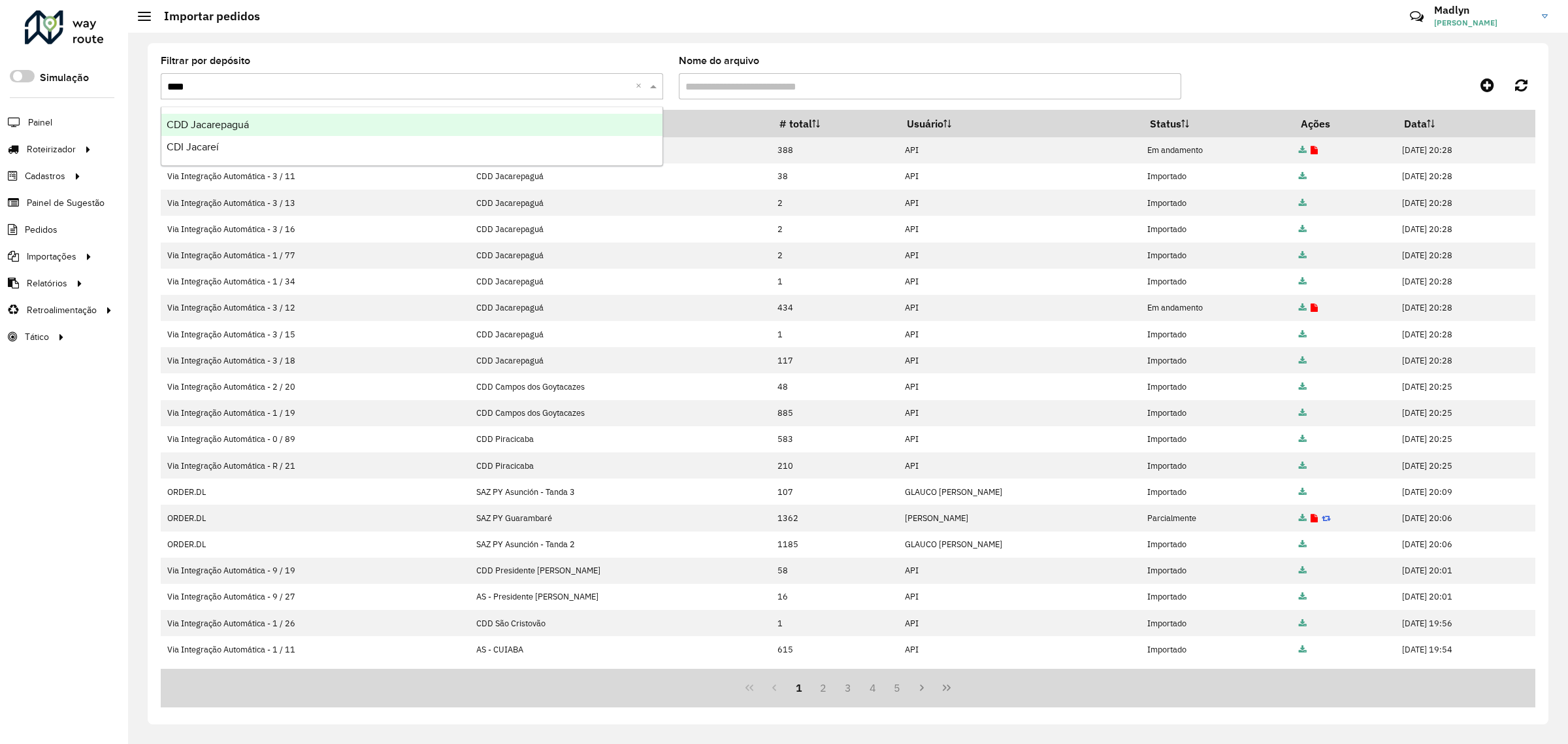
click at [247, 121] on span "CDD Jacarepaguá" at bounding box center [207, 124] width 82 height 11
